Goal: Task Accomplishment & Management: Use online tool/utility

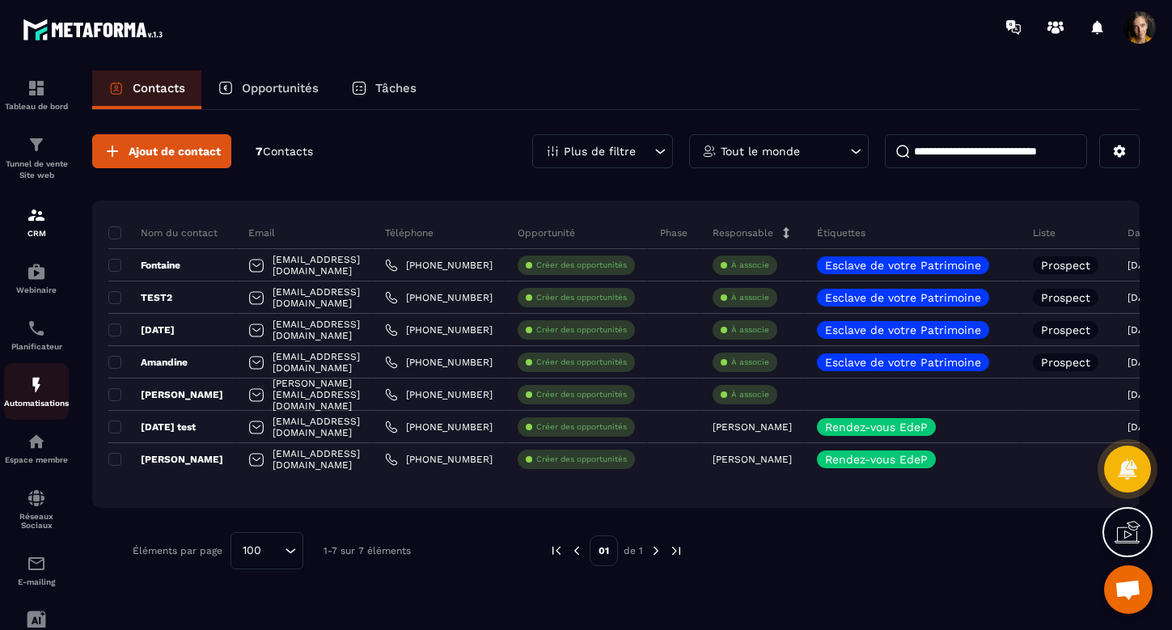
click at [27, 391] on img at bounding box center [36, 384] width 19 height 19
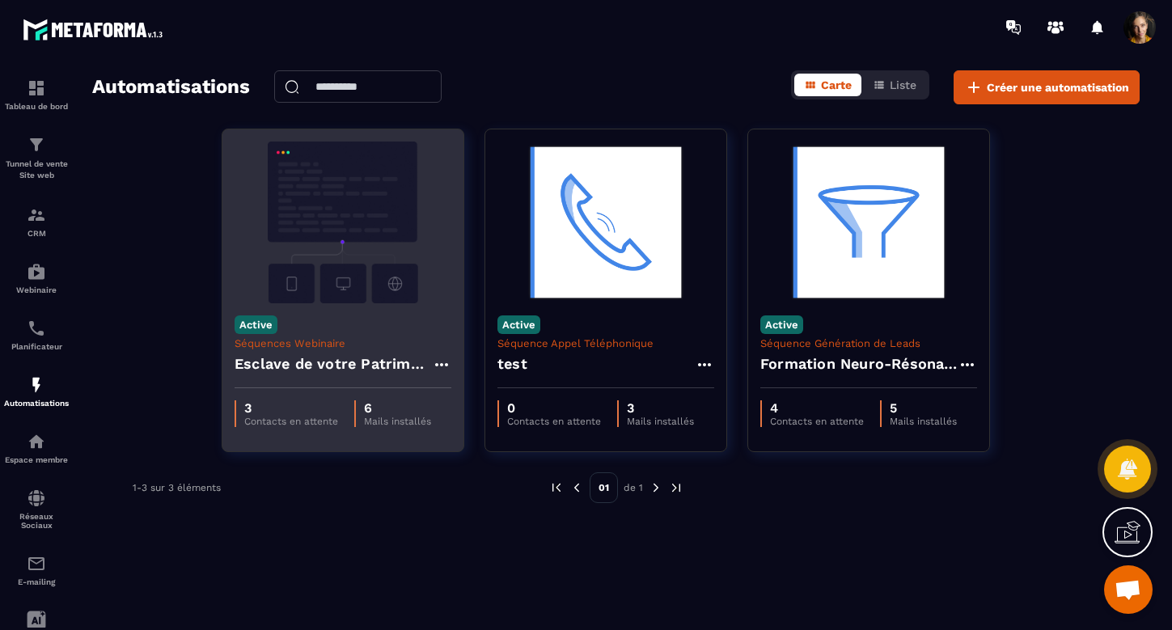
click at [404, 366] on h4 "Esclave de votre Patrimoine - Copy" at bounding box center [333, 364] width 197 height 23
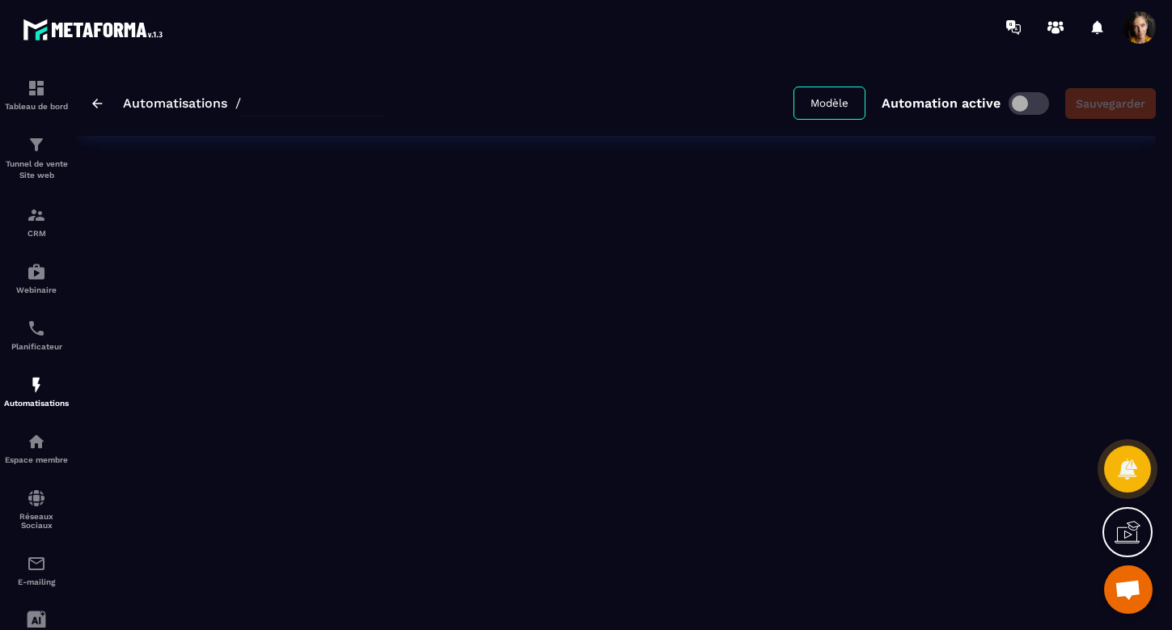
type input "**********"
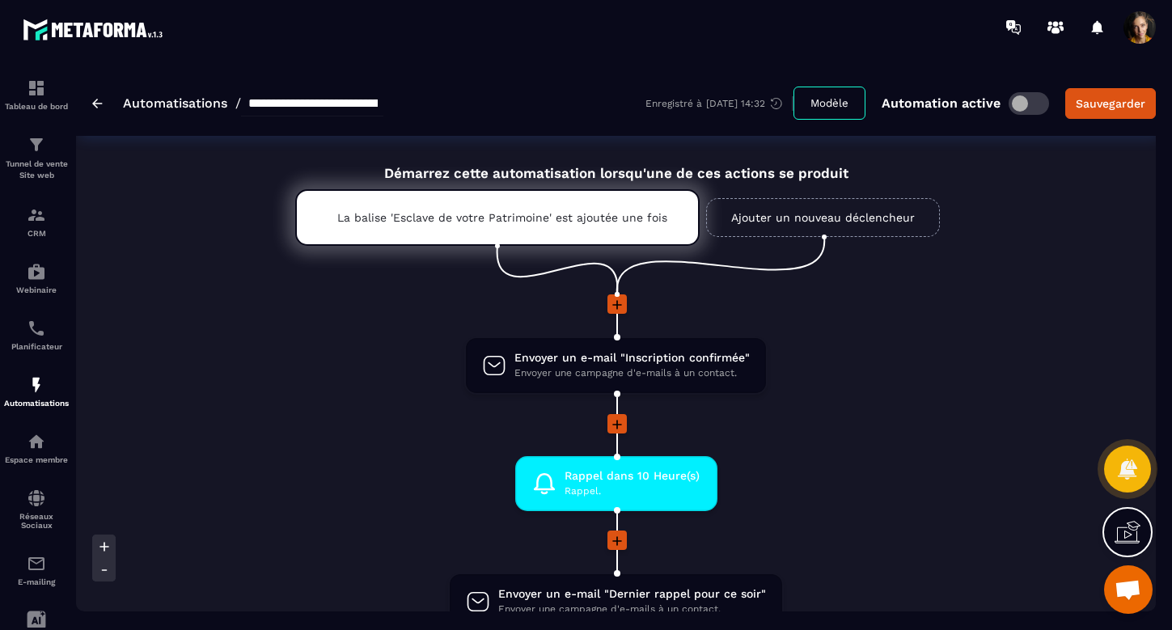
scroll to position [13, 0]
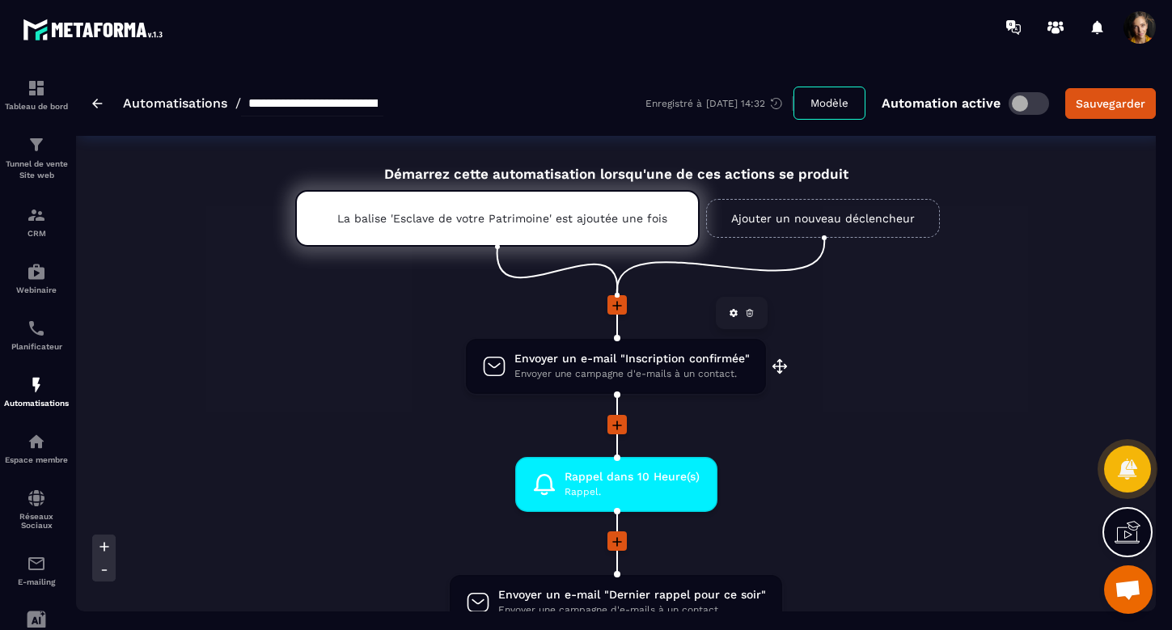
click at [621, 364] on span "Envoyer un e-mail "Inscription confirmée"" at bounding box center [631, 358] width 235 height 15
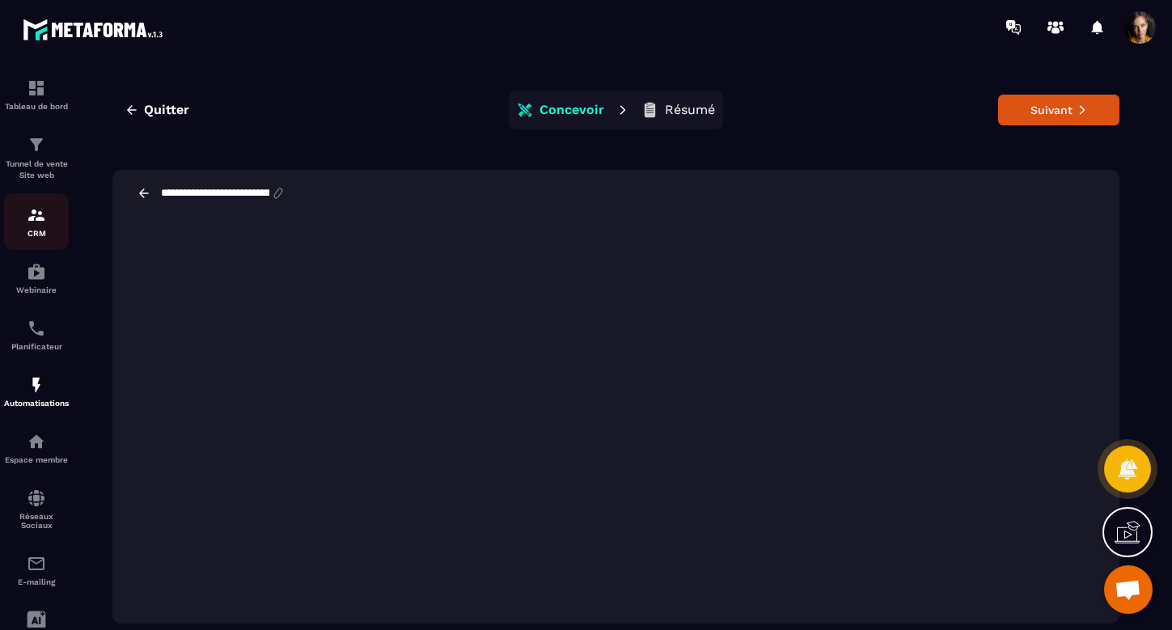
click at [29, 215] on img at bounding box center [36, 214] width 19 height 19
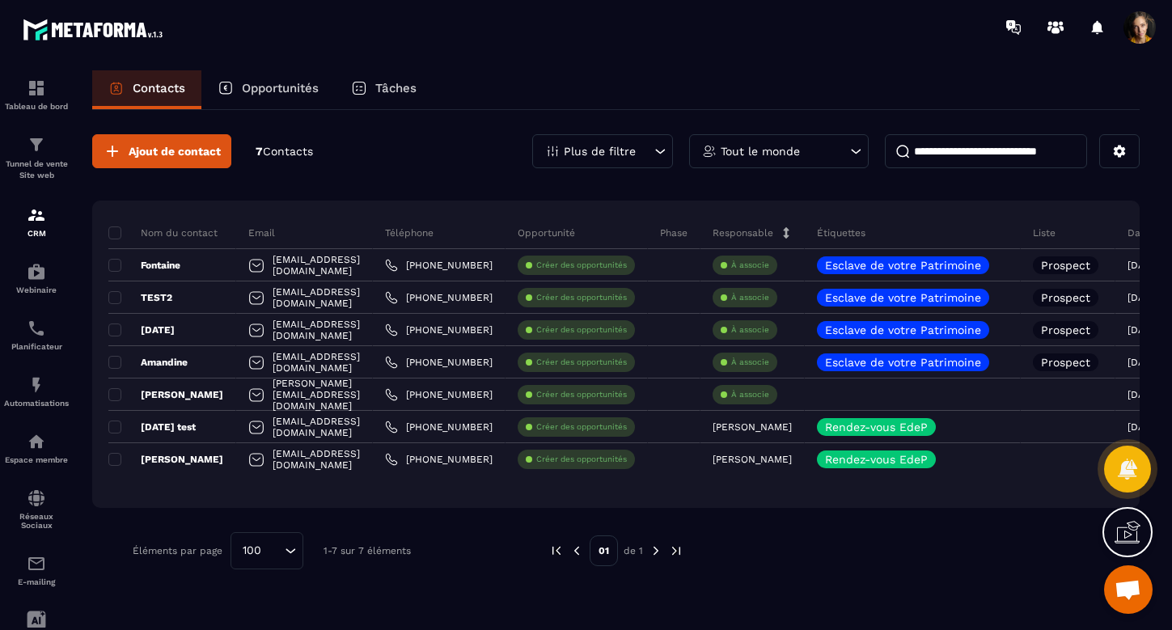
click at [260, 234] on p "Email" at bounding box center [261, 232] width 27 height 13
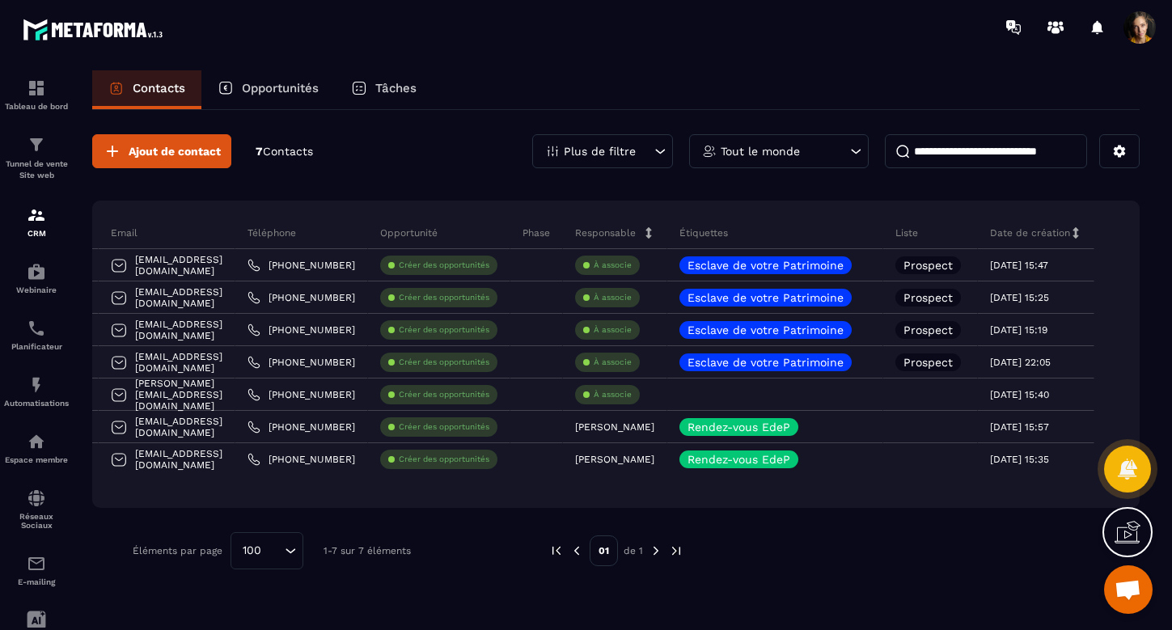
scroll to position [0, 190]
click at [791, 229] on div "Étiquettes" at bounding box center [775, 233] width 216 height 32
click at [1127, 153] on button at bounding box center [1119, 151] width 40 height 34
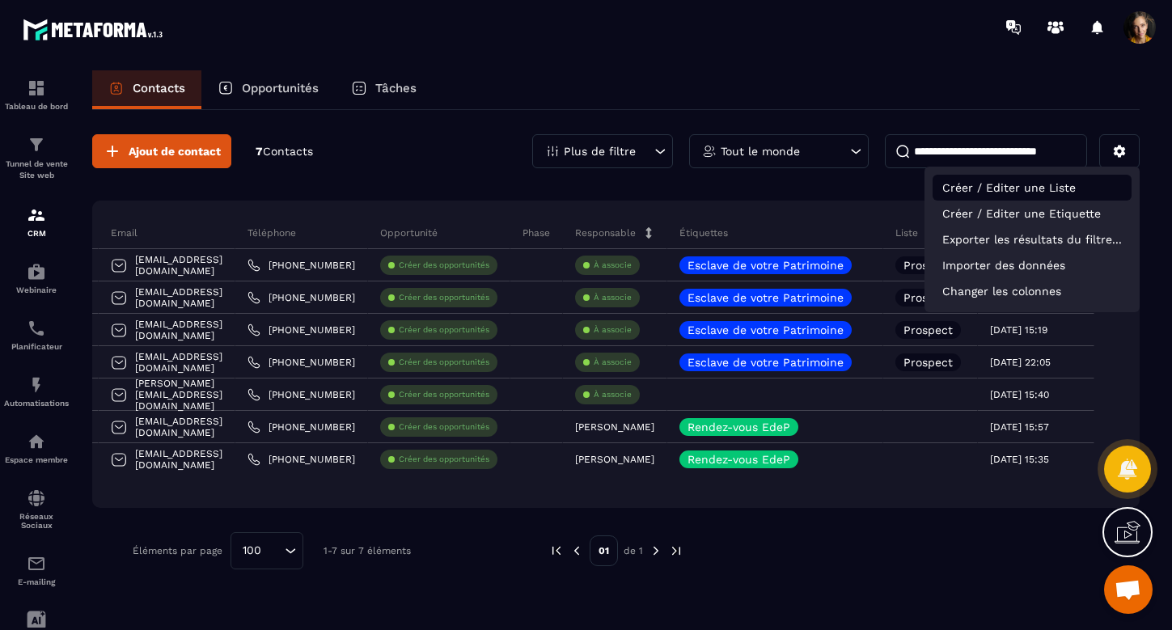
click at [1029, 189] on p "Créer / Editer une Liste" at bounding box center [1031, 188] width 199 height 26
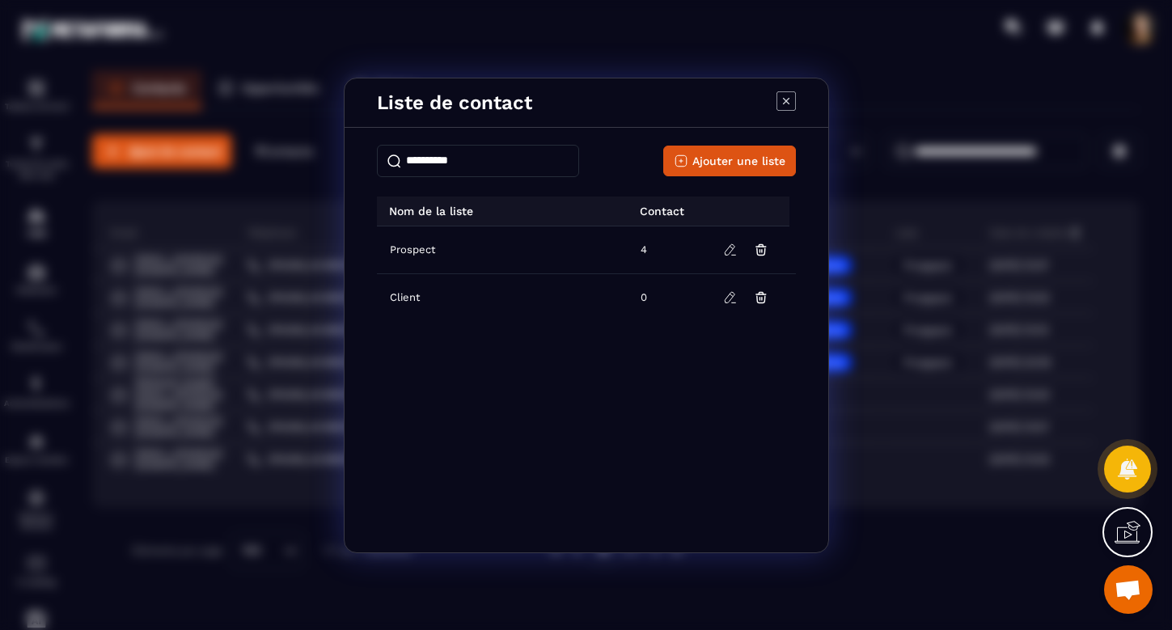
click at [788, 99] on icon "Modal window" at bounding box center [785, 100] width 19 height 19
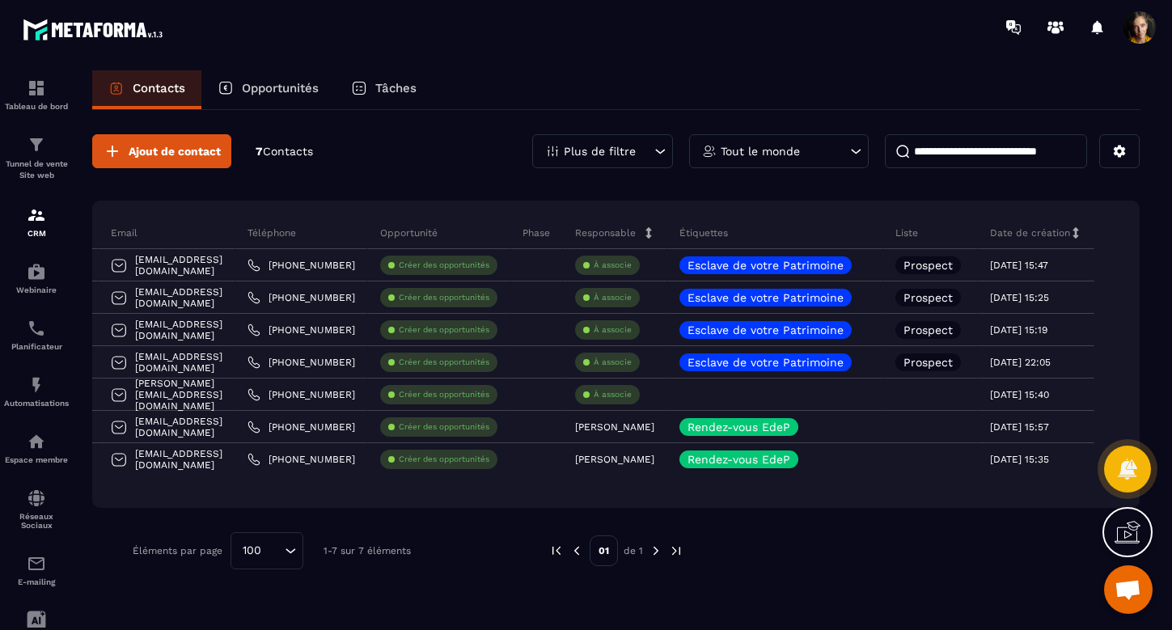
click at [852, 152] on icon at bounding box center [856, 151] width 16 height 16
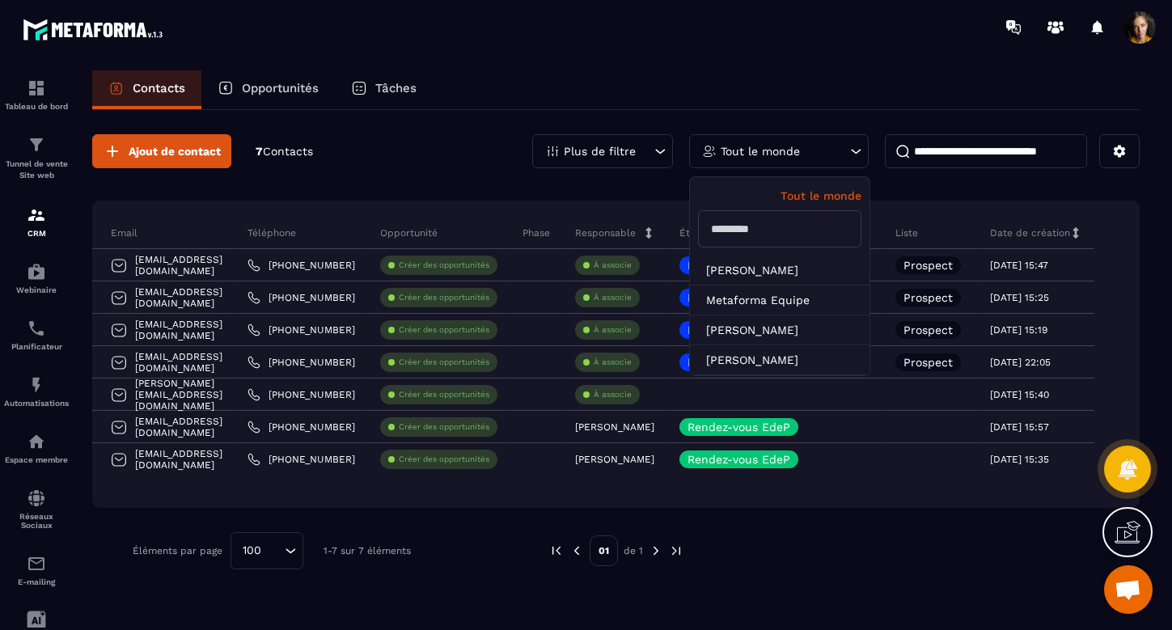
click at [852, 148] on icon at bounding box center [856, 151] width 16 height 16
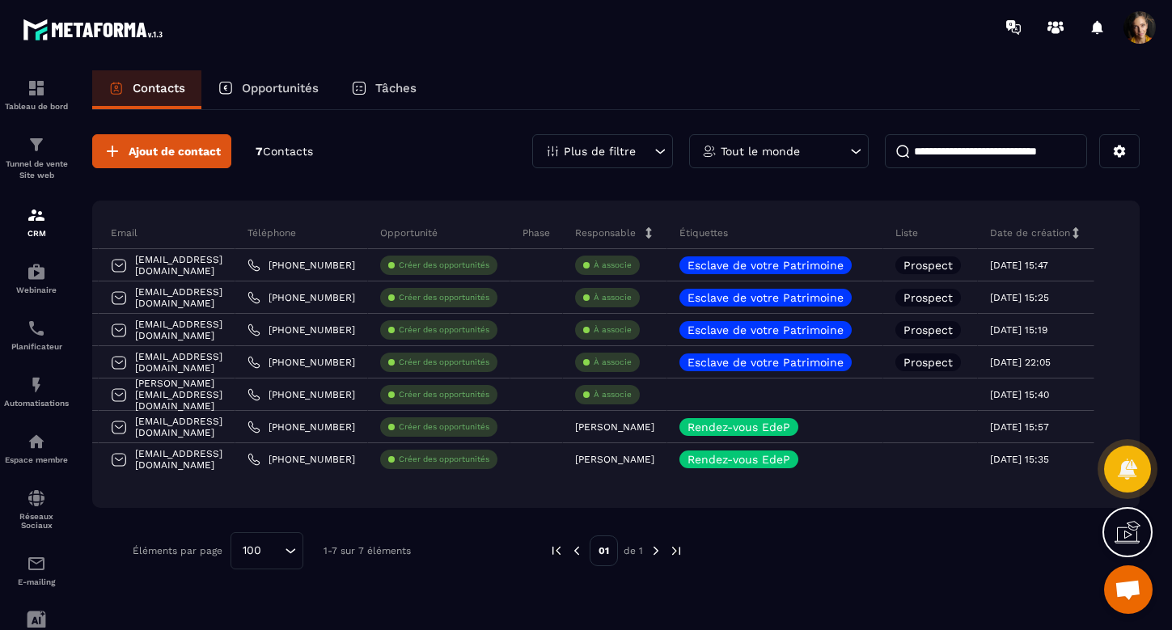
click at [660, 150] on icon at bounding box center [660, 151] width 16 height 16
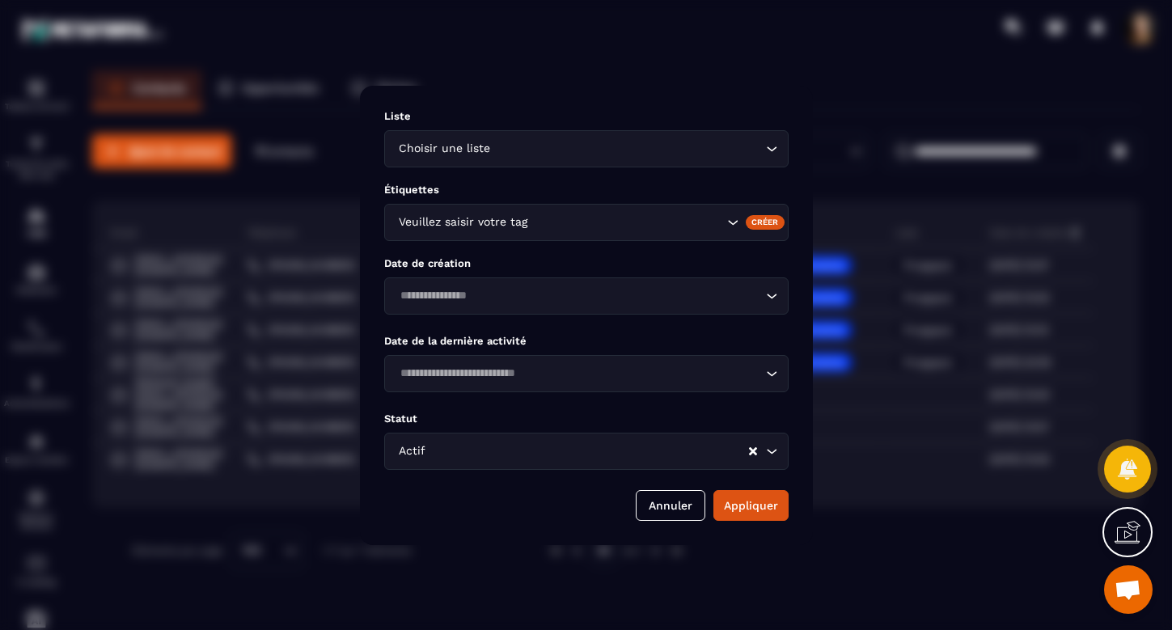
scroll to position [0, 0]
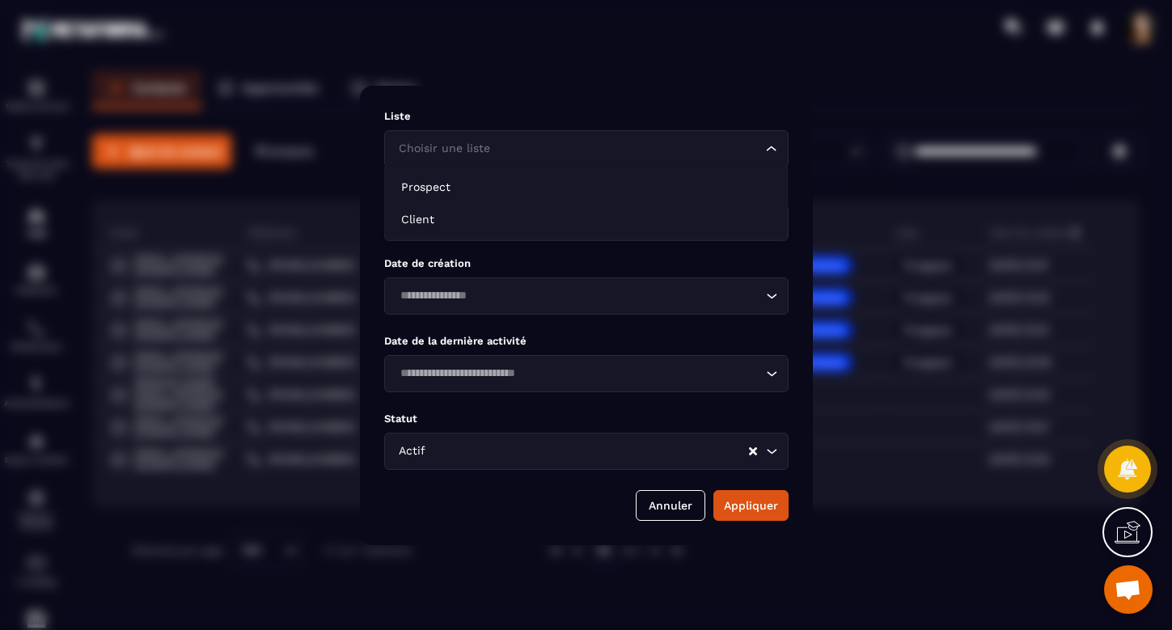
click at [771, 146] on icon "Search for option" at bounding box center [771, 149] width 16 height 16
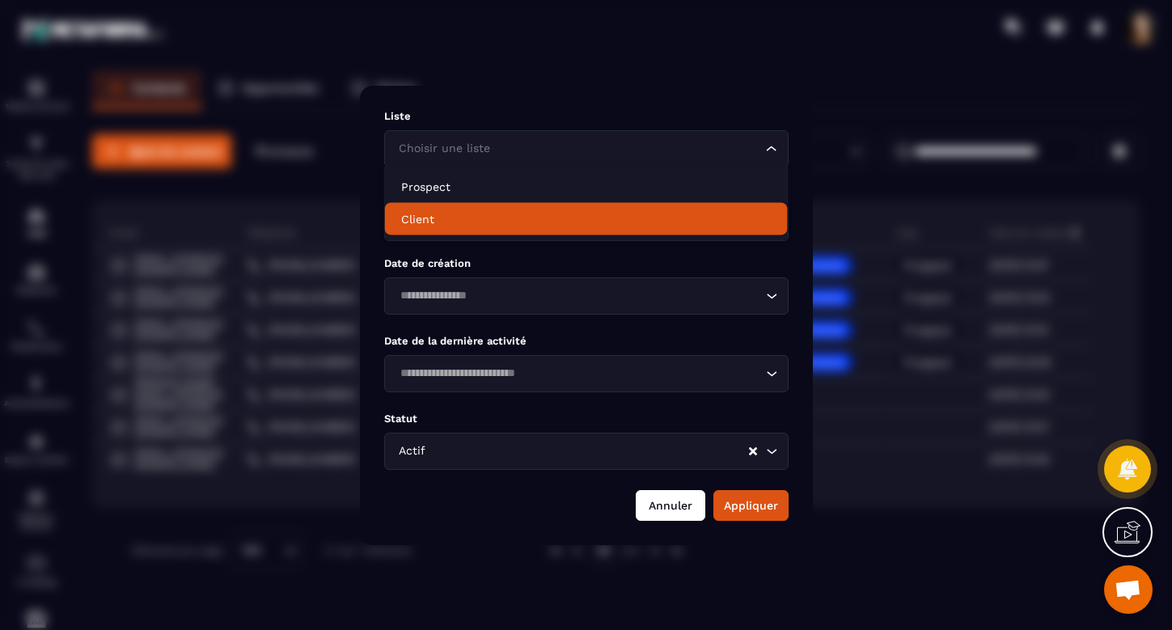
click at [679, 504] on button "Annuler" at bounding box center [671, 505] width 70 height 31
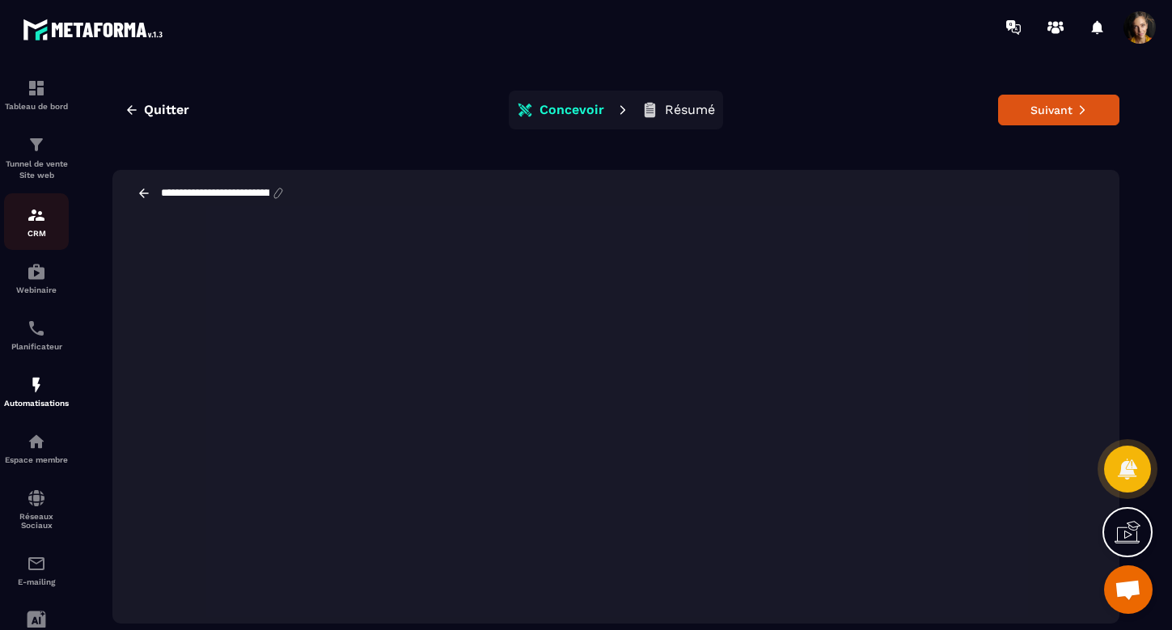
click at [30, 226] on div "CRM" at bounding box center [36, 221] width 65 height 32
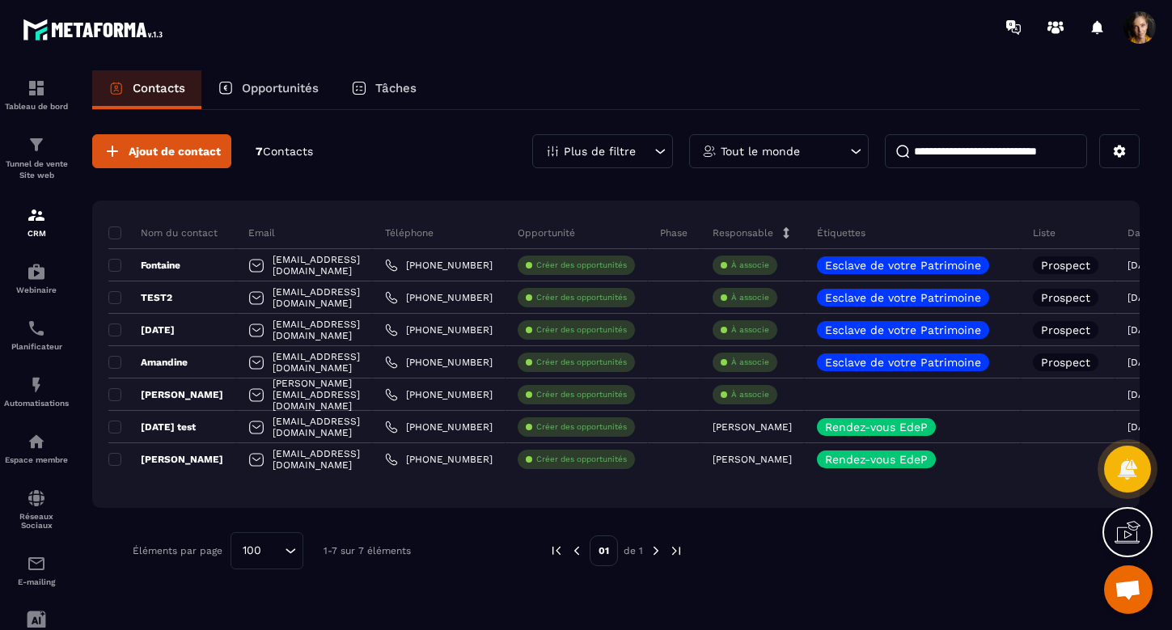
click at [388, 86] on p "Tâches" at bounding box center [395, 88] width 41 height 15
